Goal: Task Accomplishment & Management: Manage account settings

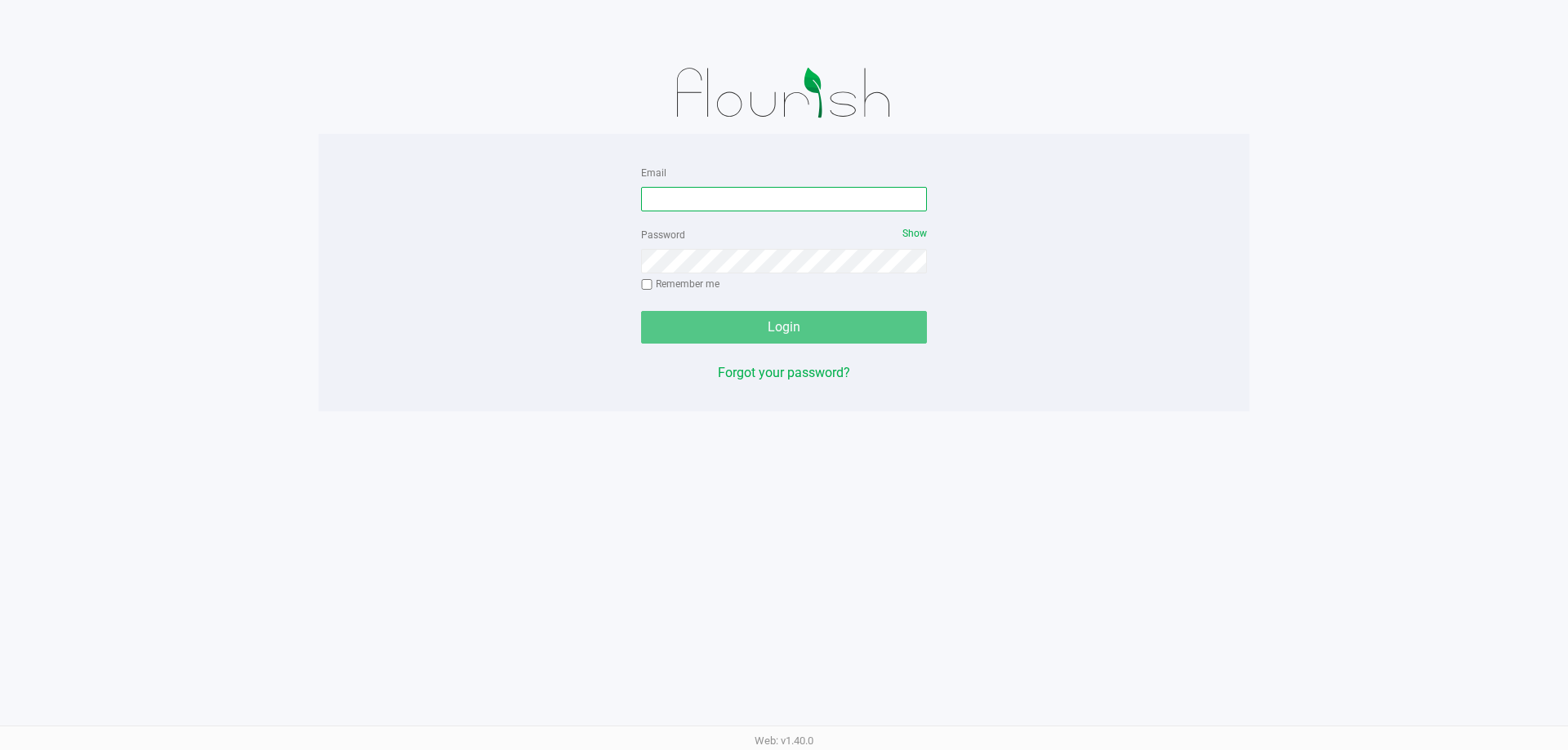
click at [712, 210] on input "Email" at bounding box center [784, 199] width 285 height 24
type input "[EMAIL_ADDRESS][PERSON_NAME][DOMAIN_NAME]"
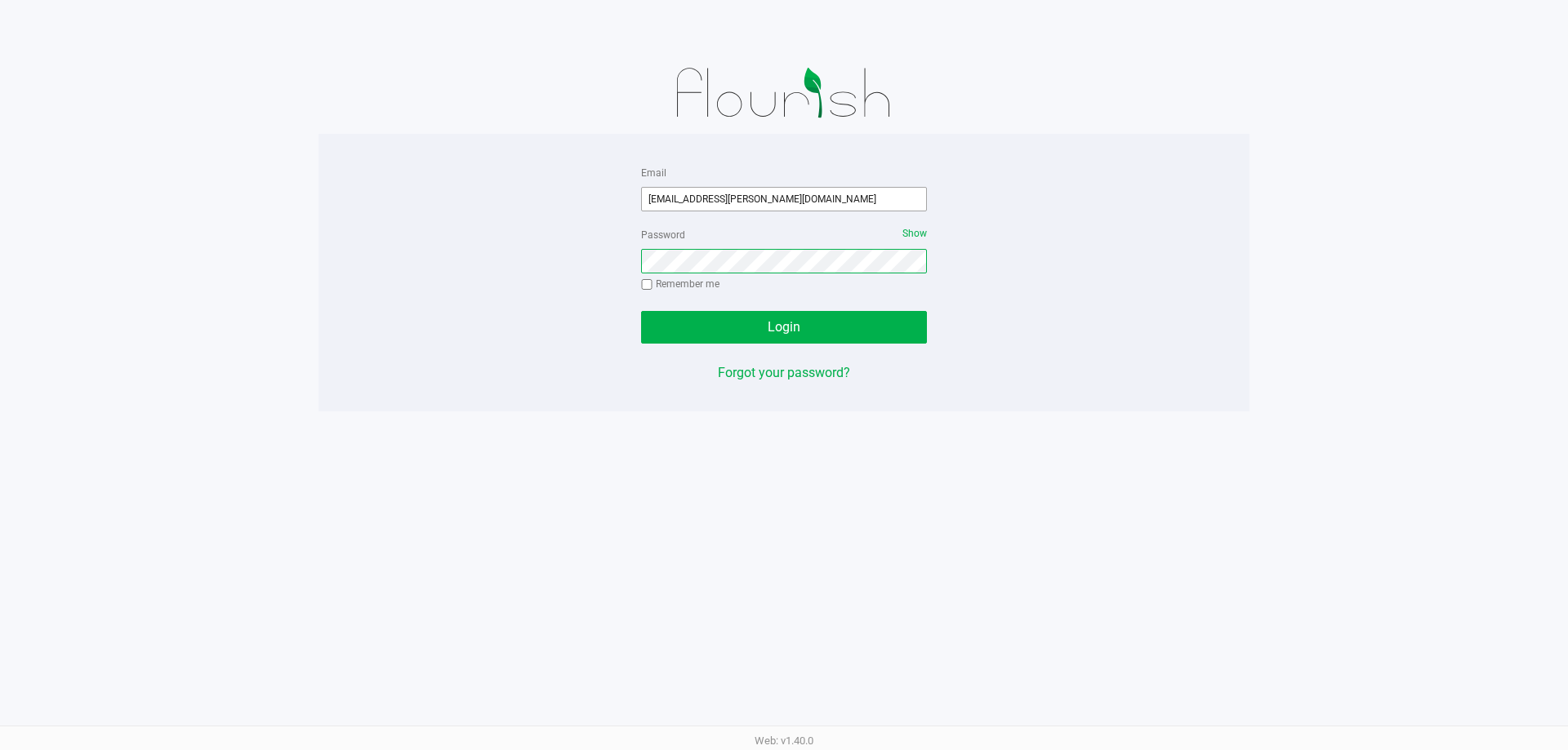
click at [641, 311] on button "Login" at bounding box center [784, 328] width 285 height 33
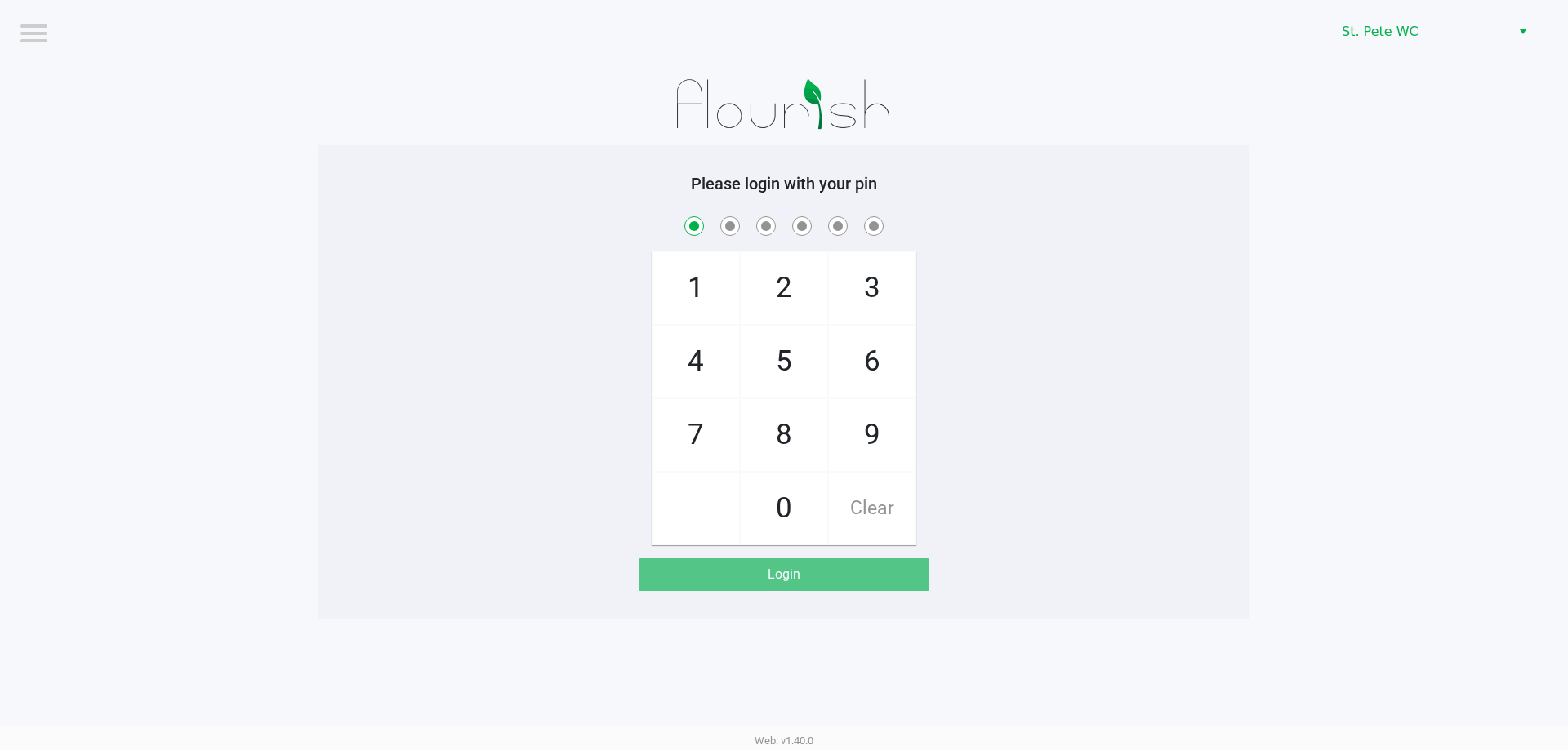
checkbox input "true"
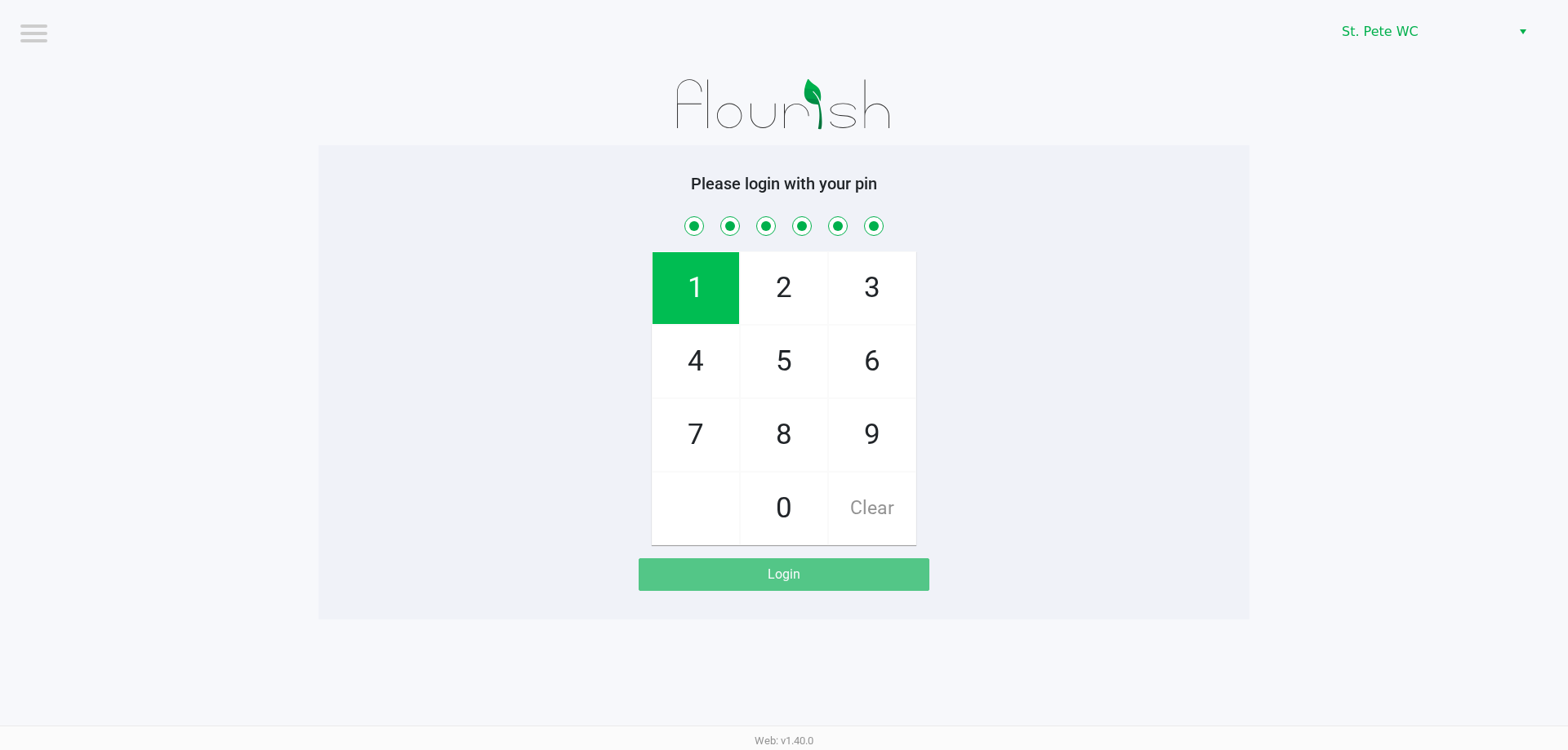
checkbox input "true"
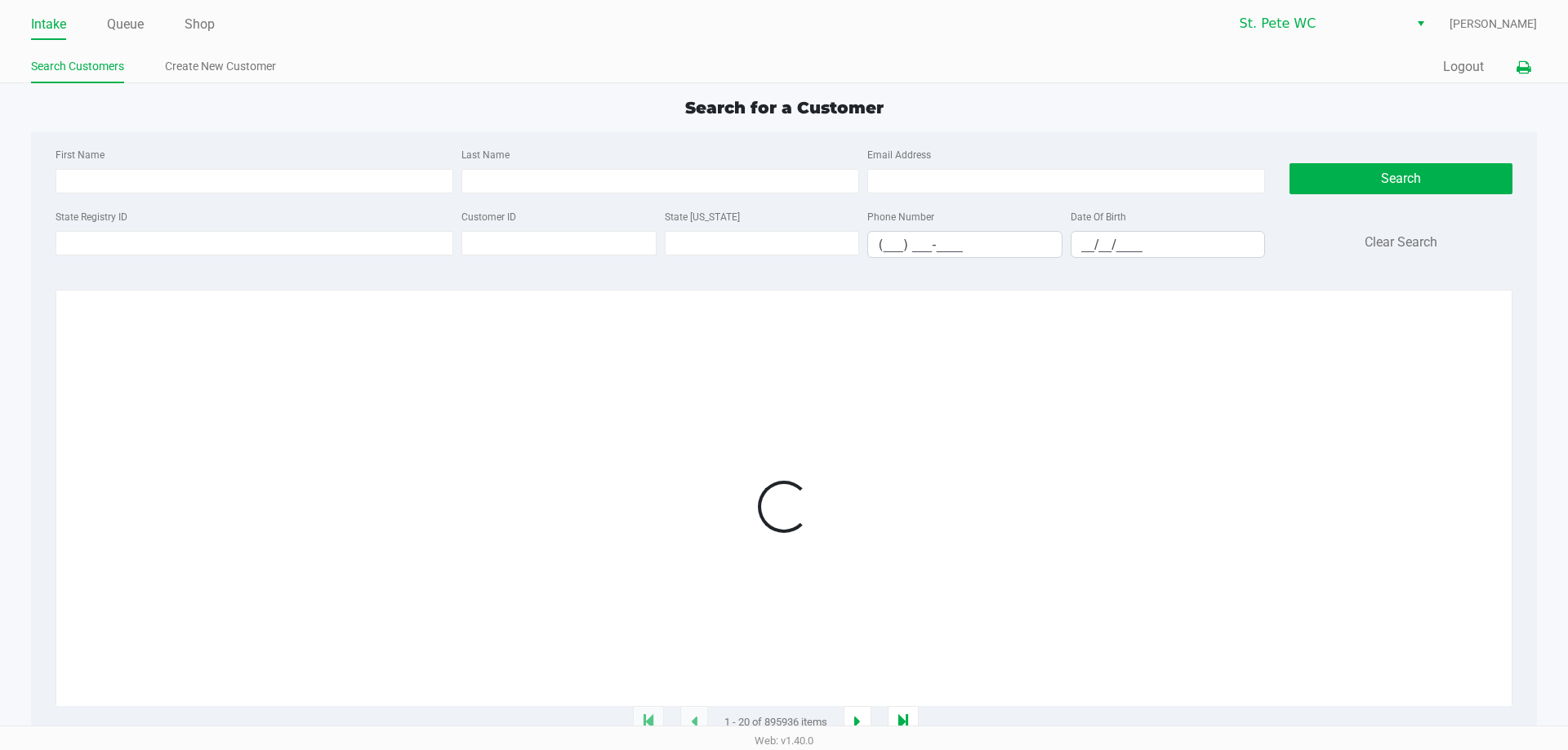
click at [1511, 66] on button at bounding box center [1524, 67] width 27 height 30
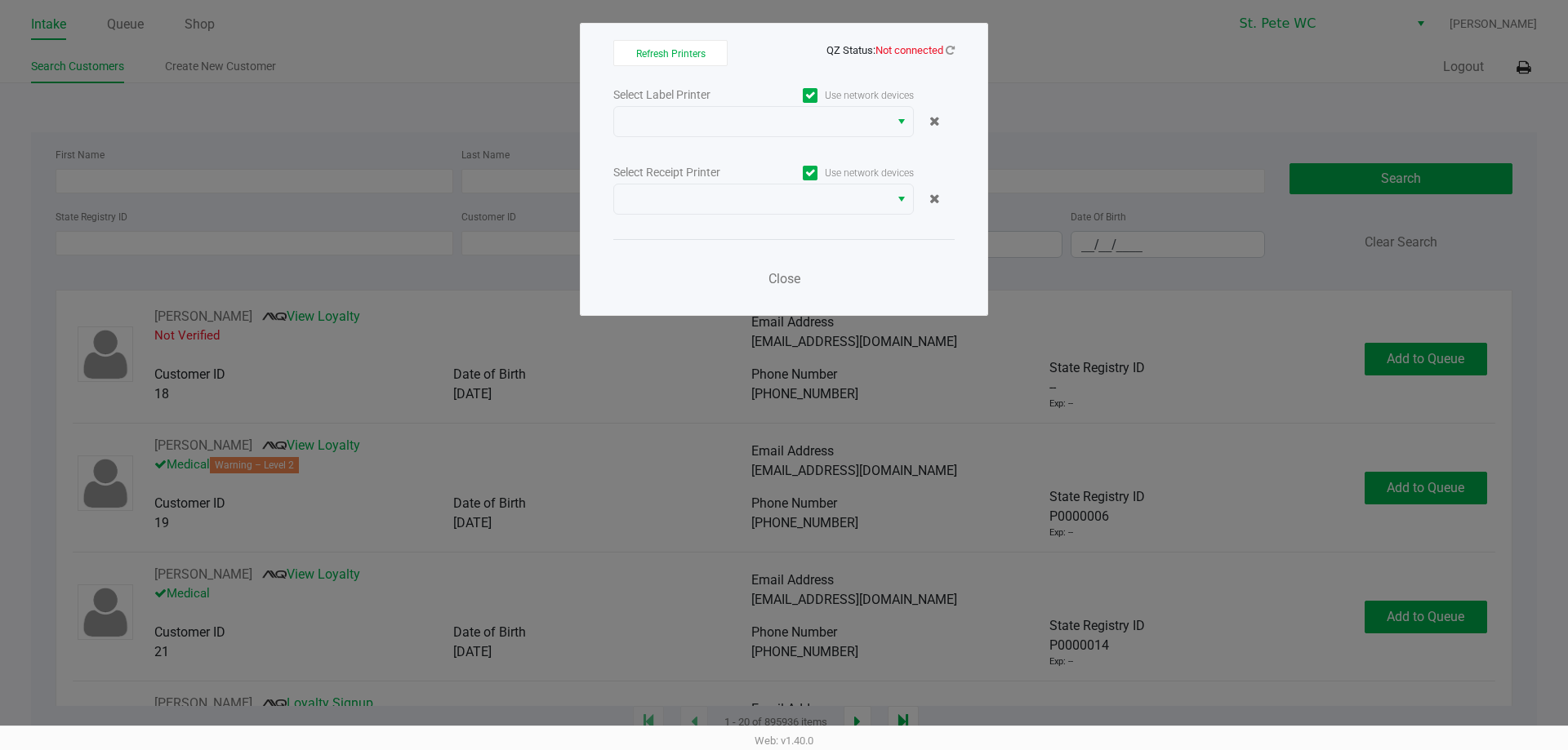
click at [952, 53] on icon at bounding box center [949, 50] width 9 height 11
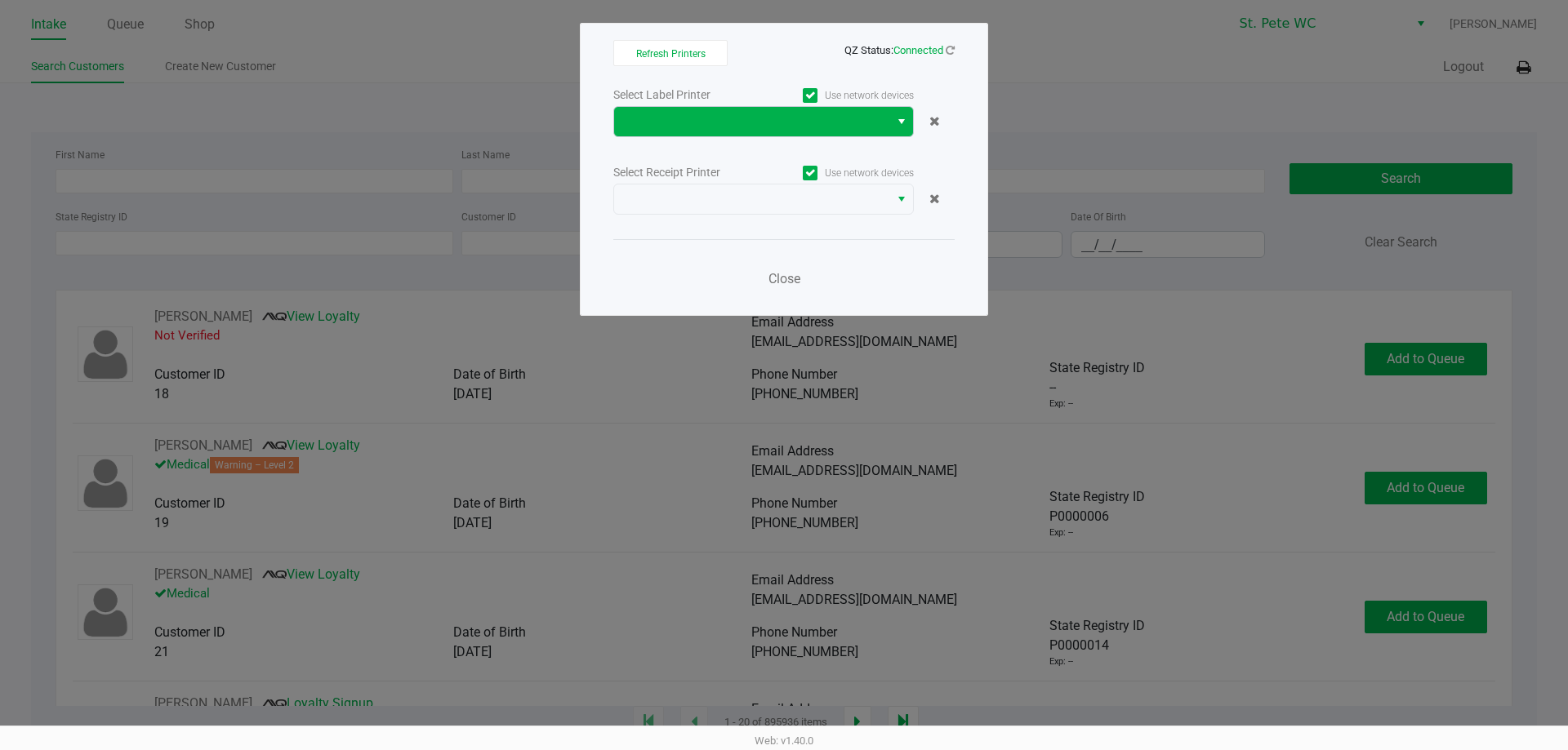
drag, startPoint x: 898, startPoint y: 113, endPoint x: 879, endPoint y: 130, distance: 25.5
click at [897, 112] on span "Select" at bounding box center [902, 121] width 14 height 19
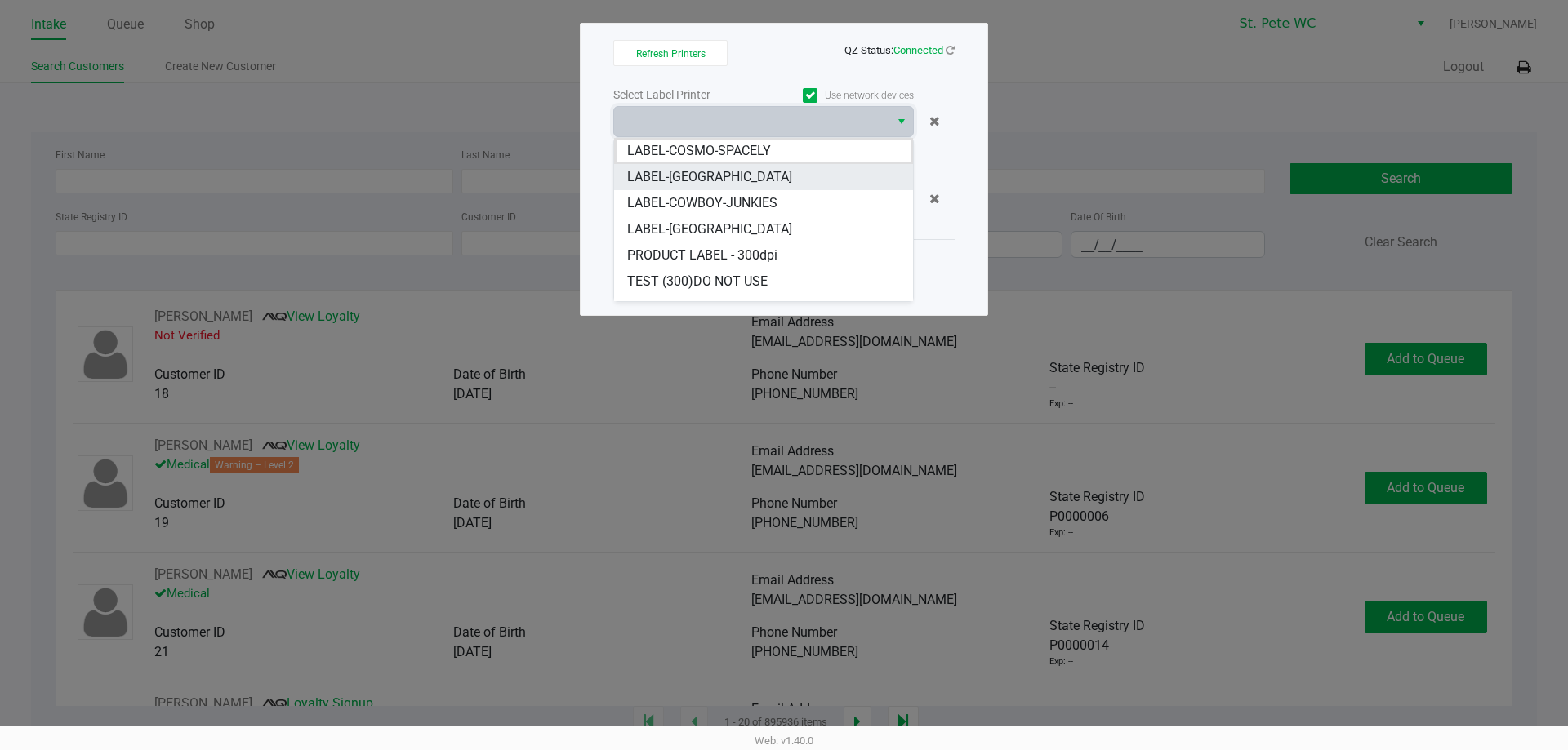
click at [832, 173] on li "LABEL-[GEOGRAPHIC_DATA]" at bounding box center [764, 176] width 299 height 26
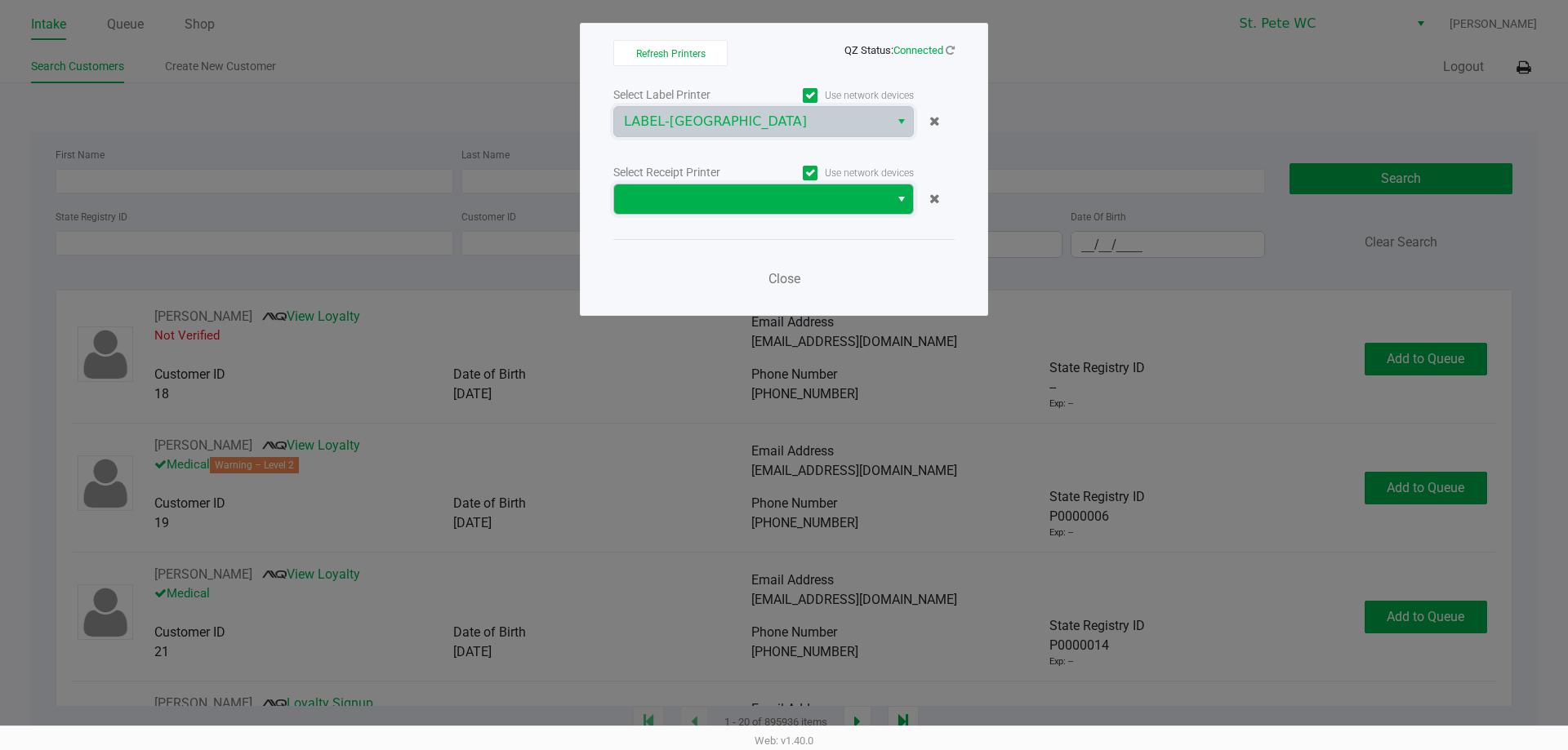
click at [828, 213] on span at bounding box center [751, 199] width 275 height 29
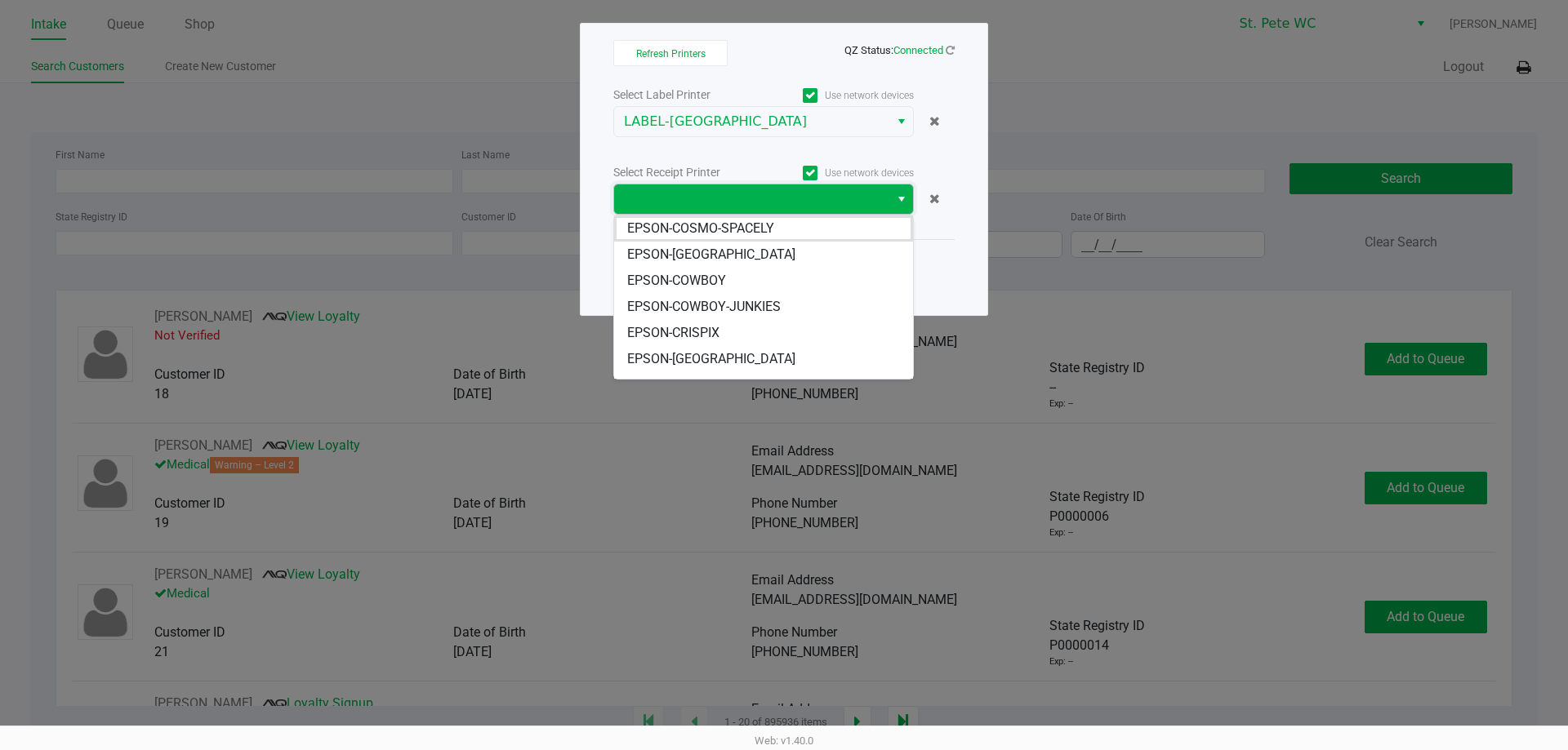
click at [821, 199] on span at bounding box center [751, 199] width 256 height 19
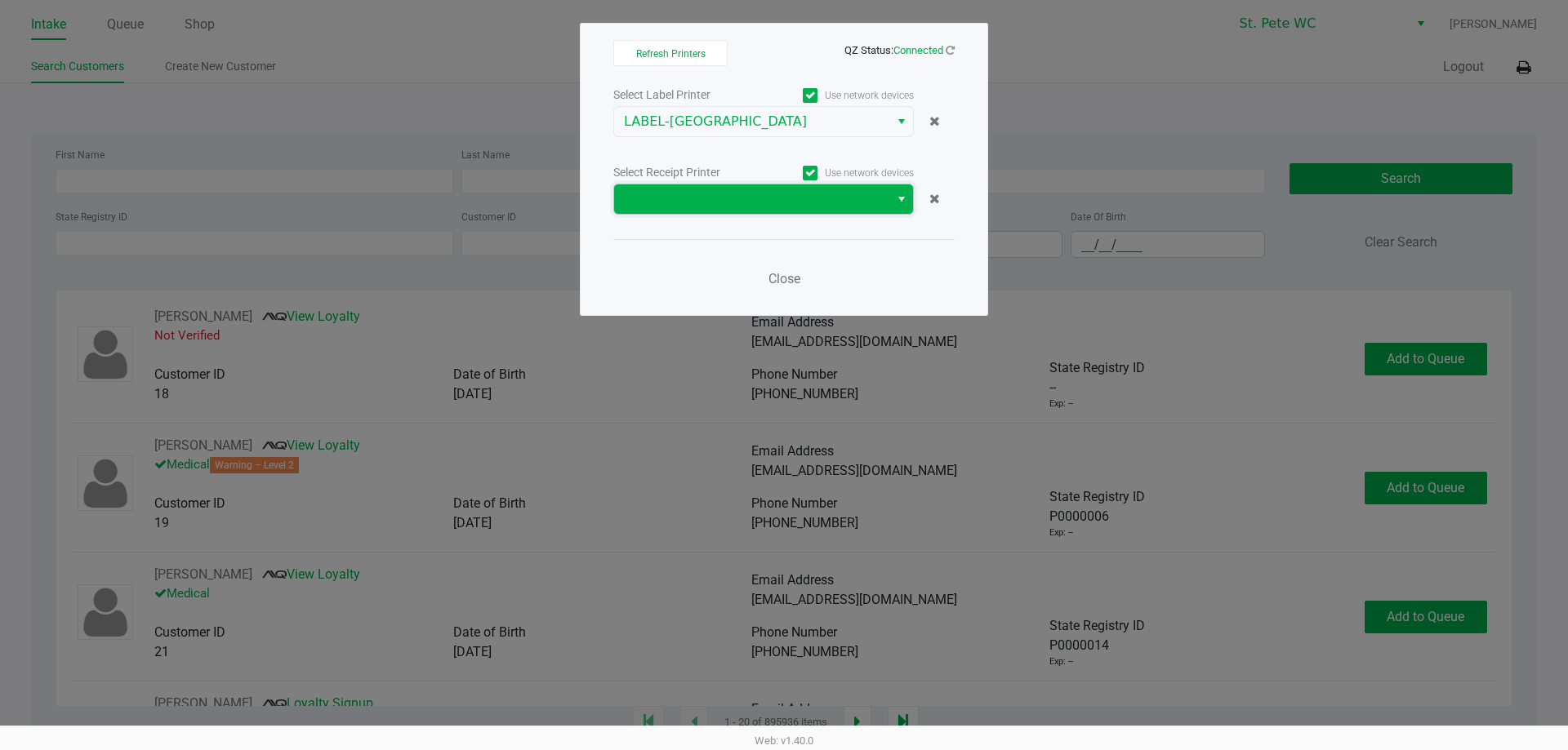
click at [818, 200] on span at bounding box center [751, 199] width 256 height 19
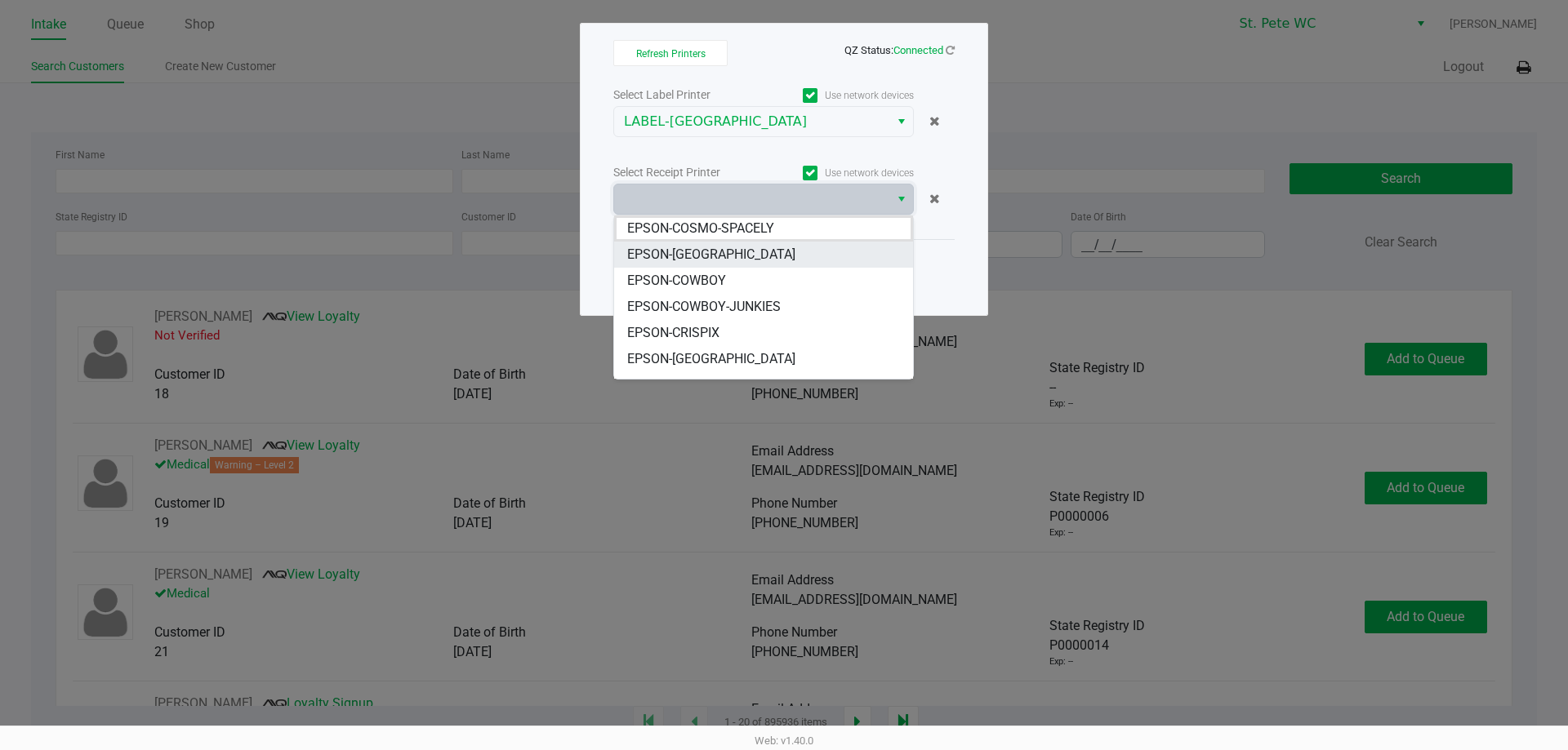
click at [814, 250] on li "EPSON-[GEOGRAPHIC_DATA]" at bounding box center [764, 254] width 299 height 26
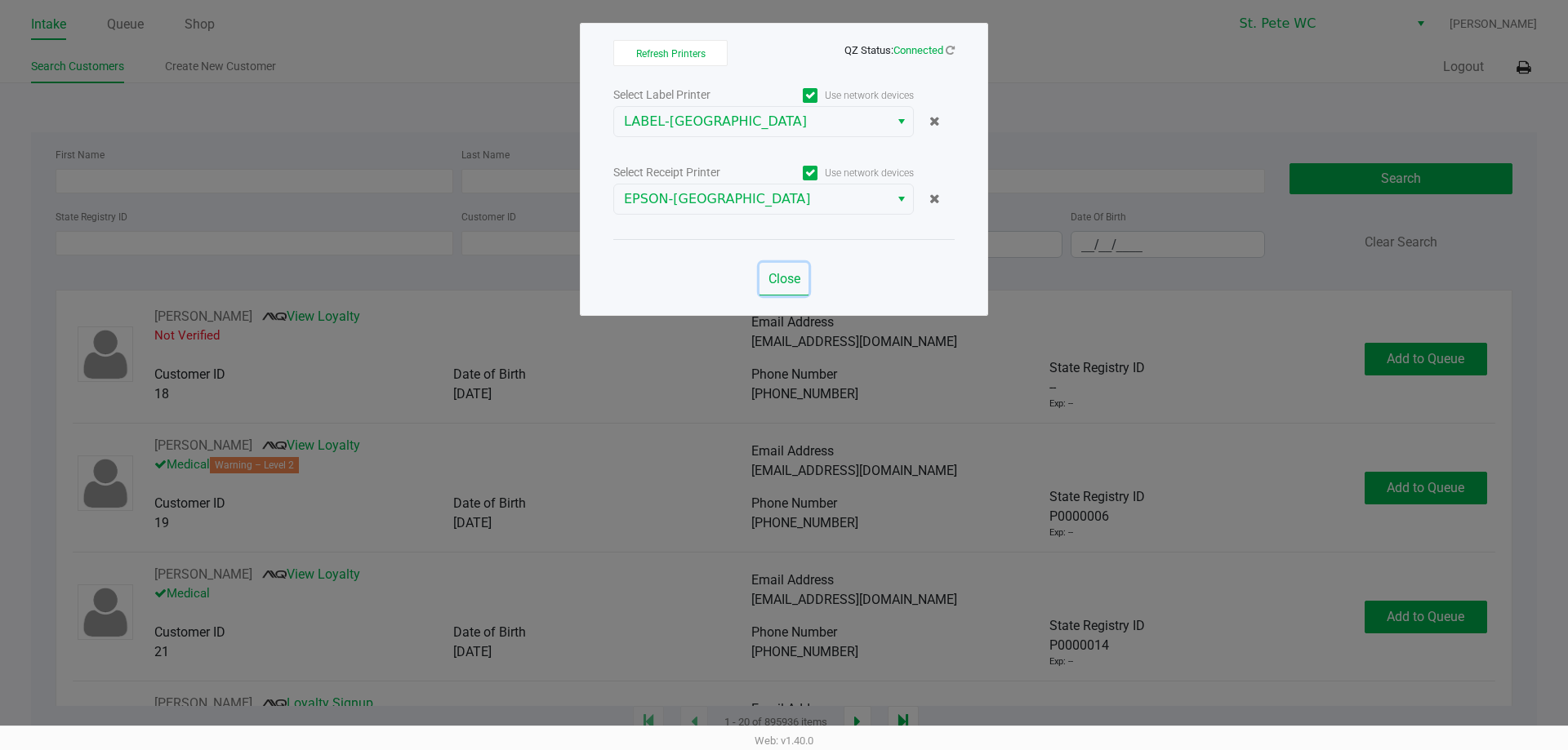
click at [780, 279] on span "Close" at bounding box center [784, 279] width 32 height 15
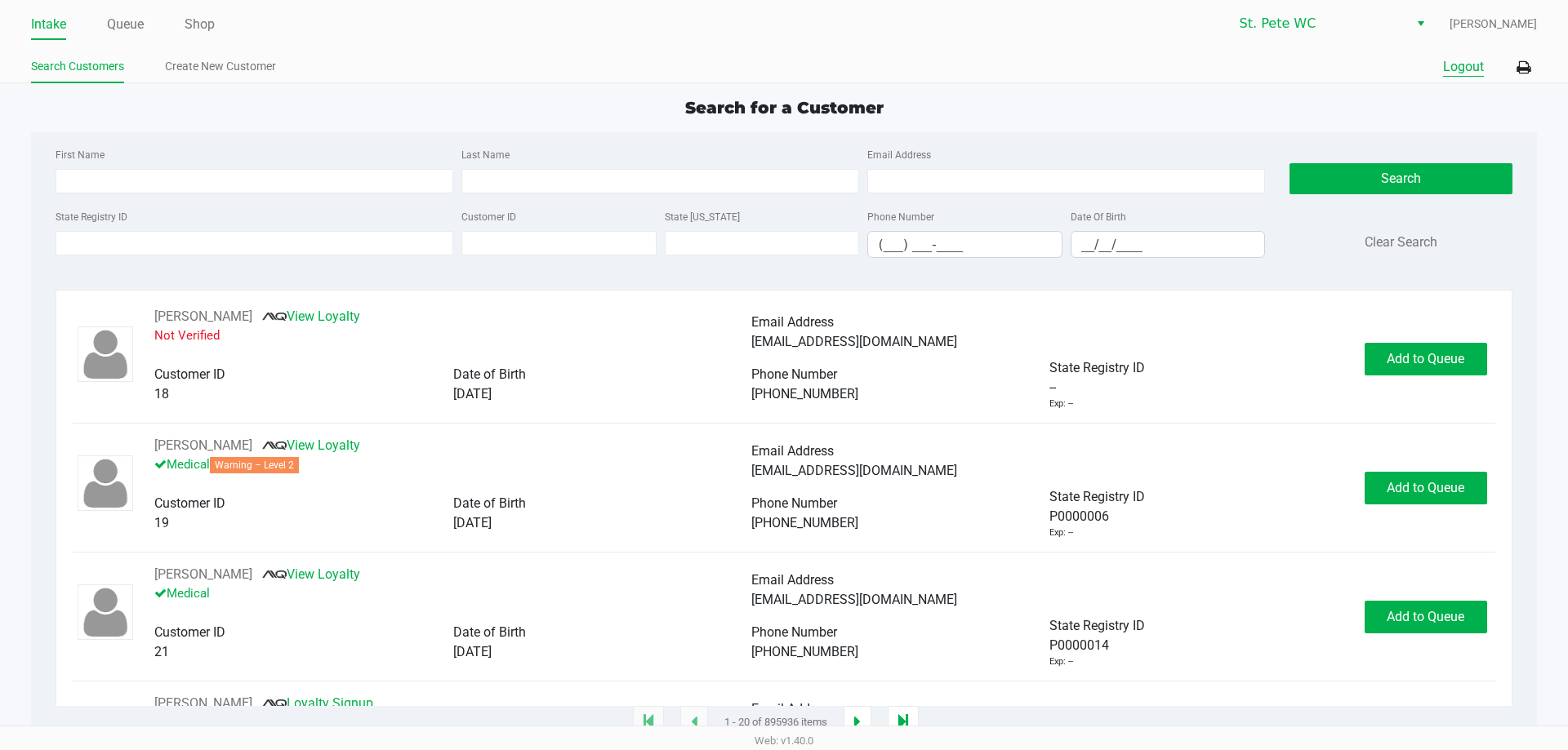
click at [1458, 65] on button "Logout" at bounding box center [1463, 67] width 41 height 19
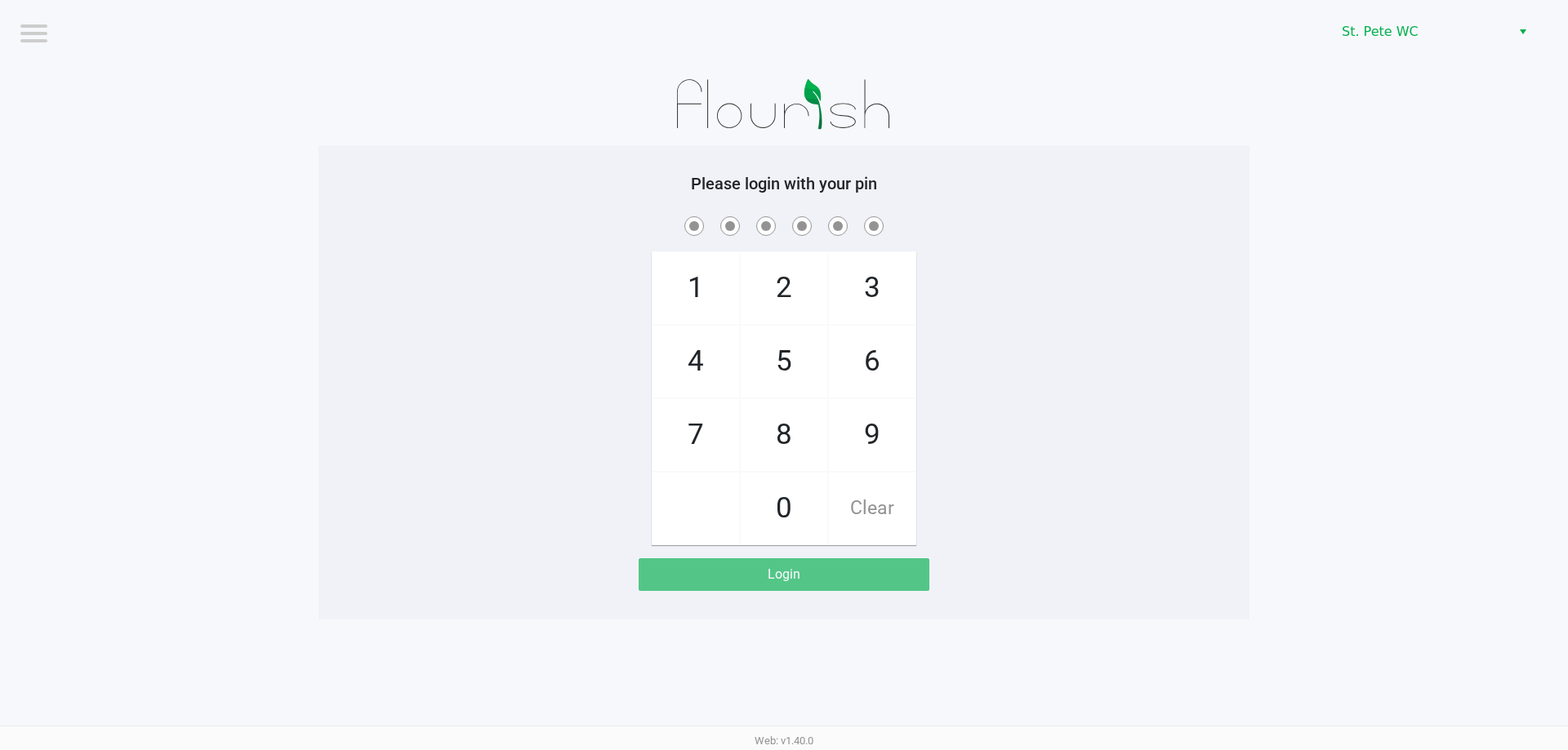
click at [1316, 94] on app-pos-login-wrapper "Logout St. [PERSON_NAME] WC Please login with your pin 1 4 7 2 5 8 0 3 6 9 Clea…" at bounding box center [784, 309] width 1568 height 620
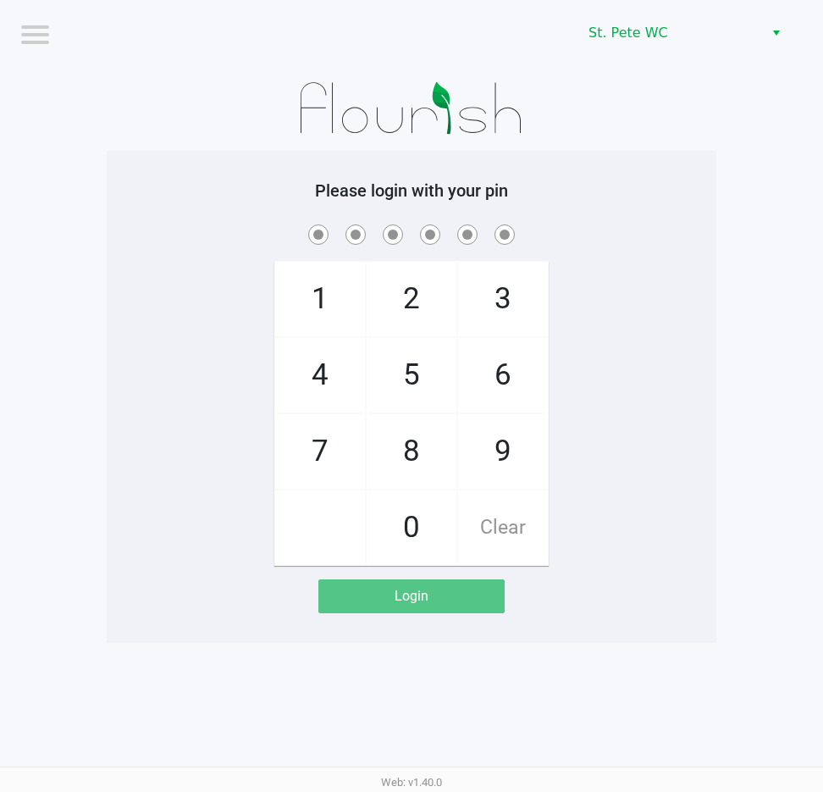
click at [85, 438] on app-pos-login-wrapper "Logout St. [PERSON_NAME] WC Please login with your pin 1 4 7 2 5 8 0 3 6 9 Clea…" at bounding box center [411, 321] width 823 height 643
checkbox input "true"
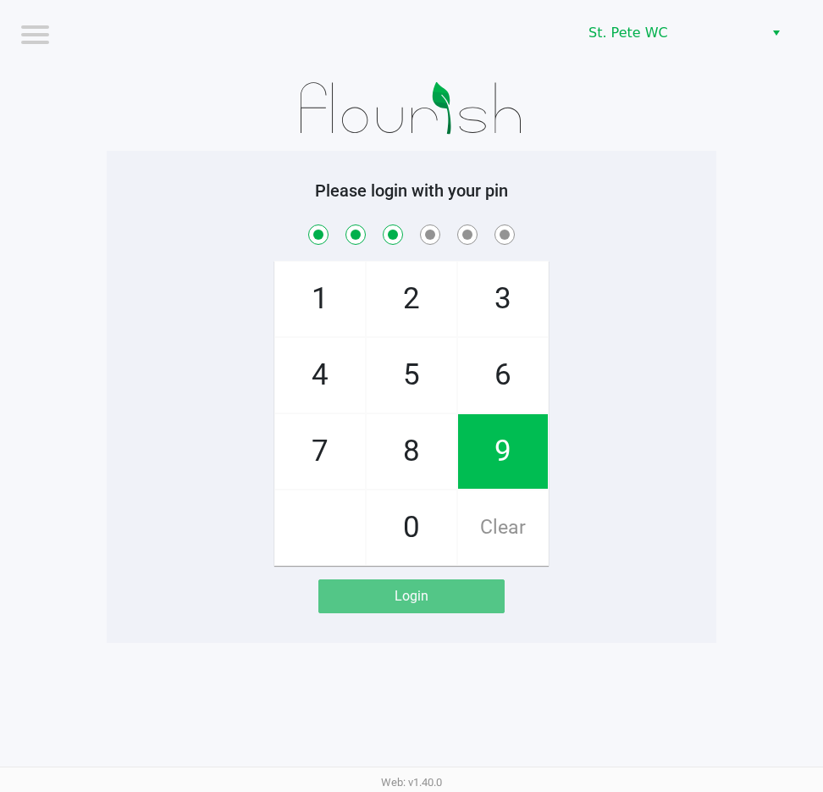
checkbox input "true"
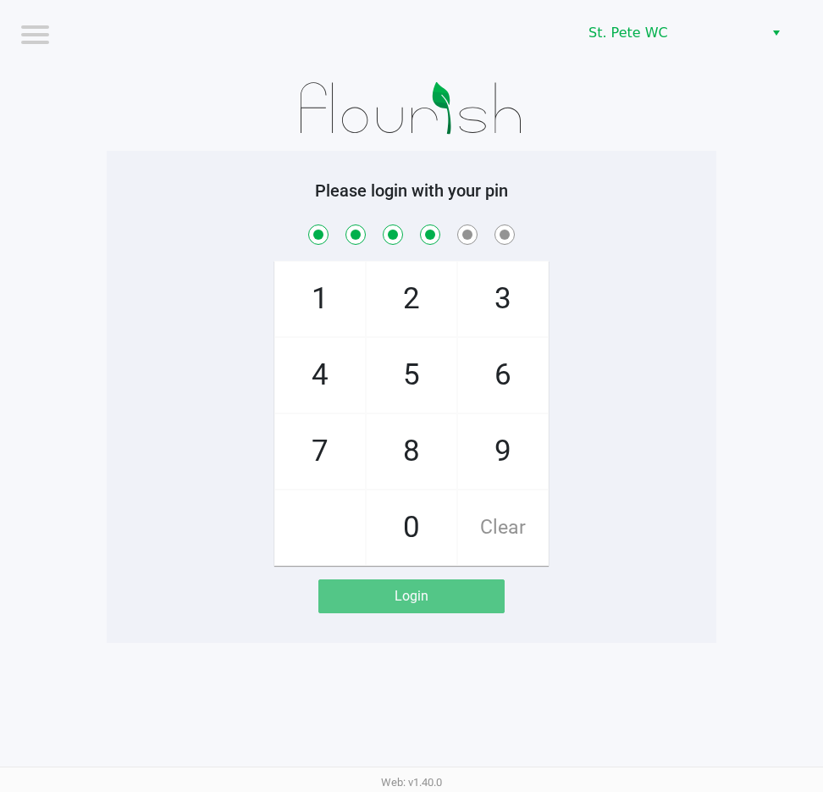
checkbox input "true"
